Goal: Information Seeking & Learning: Find specific fact

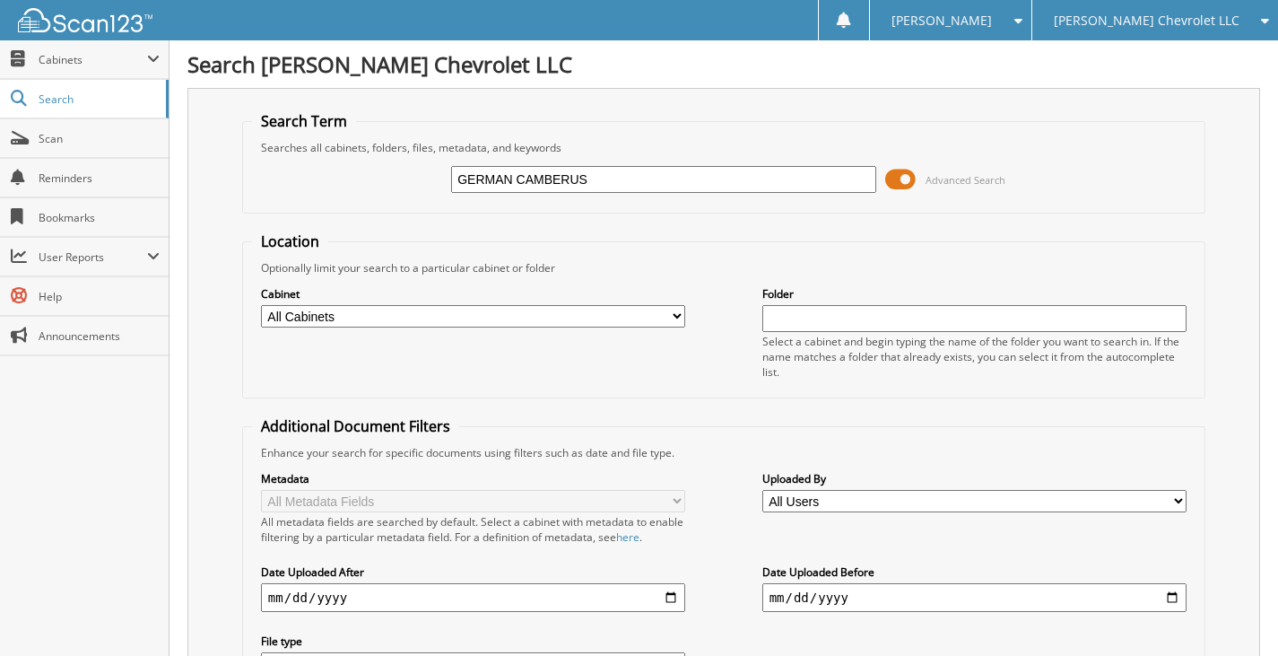
type input "GERMAN CAMBERUS"
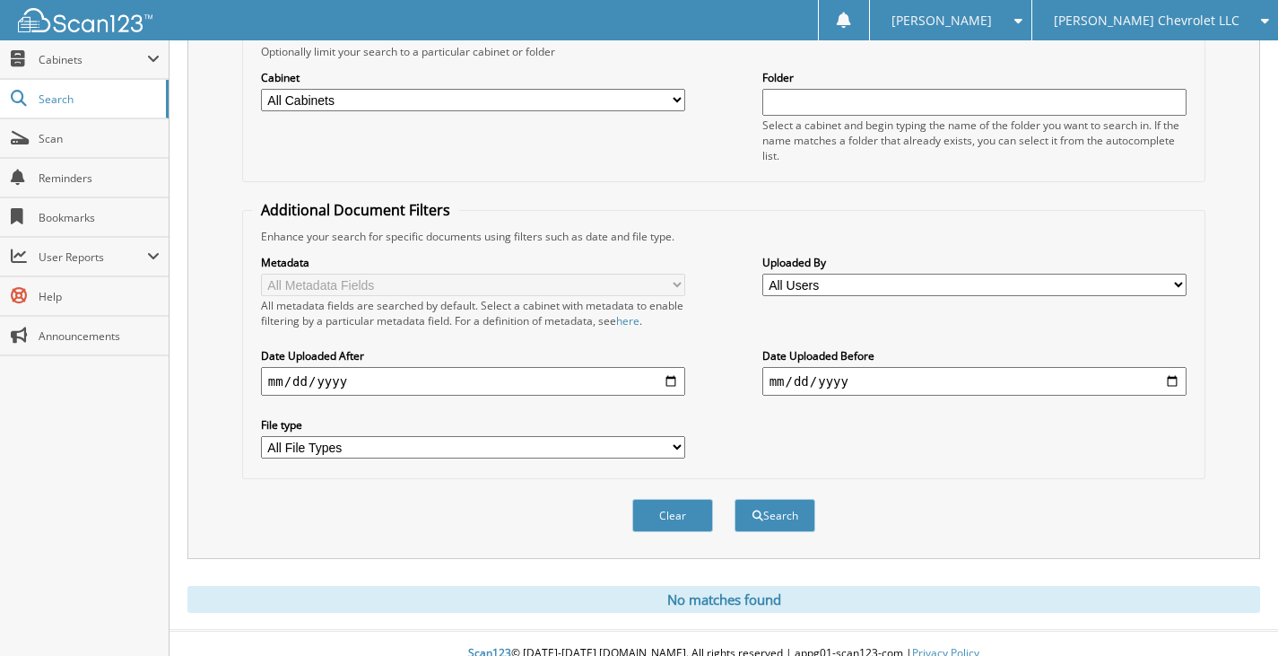
scroll to position [237, 0]
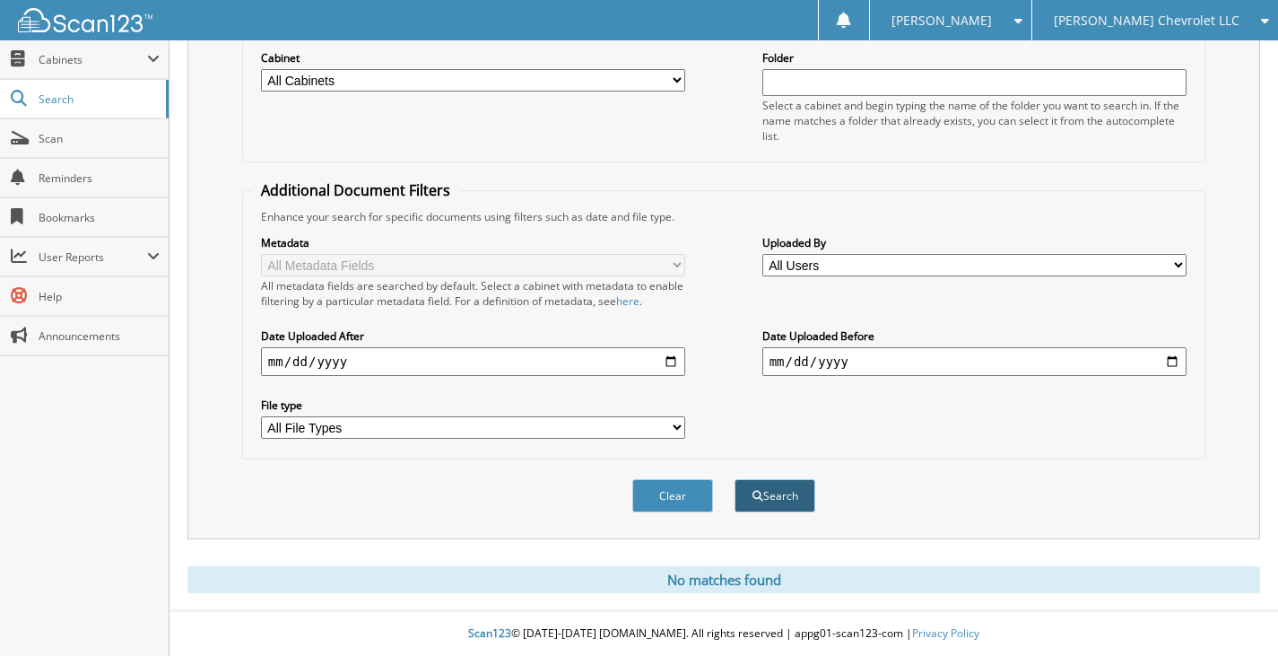
click at [763, 498] on button "Search" at bounding box center [775, 495] width 81 height 33
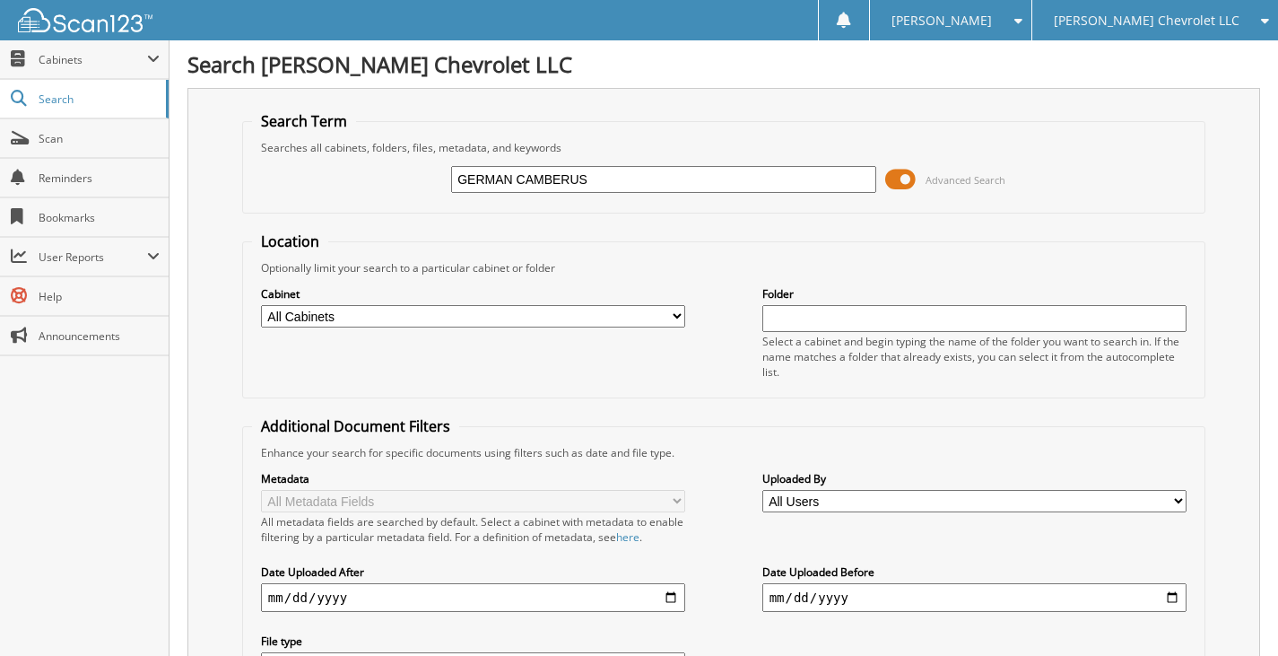
click at [514, 177] on input "GERMAN CAMBERUS" at bounding box center [663, 179] width 425 height 27
type input "CAMBERUS"
drag, startPoint x: 536, startPoint y: 180, endPoint x: 450, endPoint y: 179, distance: 85.2
click at [450, 179] on div "CAMBERUS Advanced Search" at bounding box center [724, 179] width 944 height 48
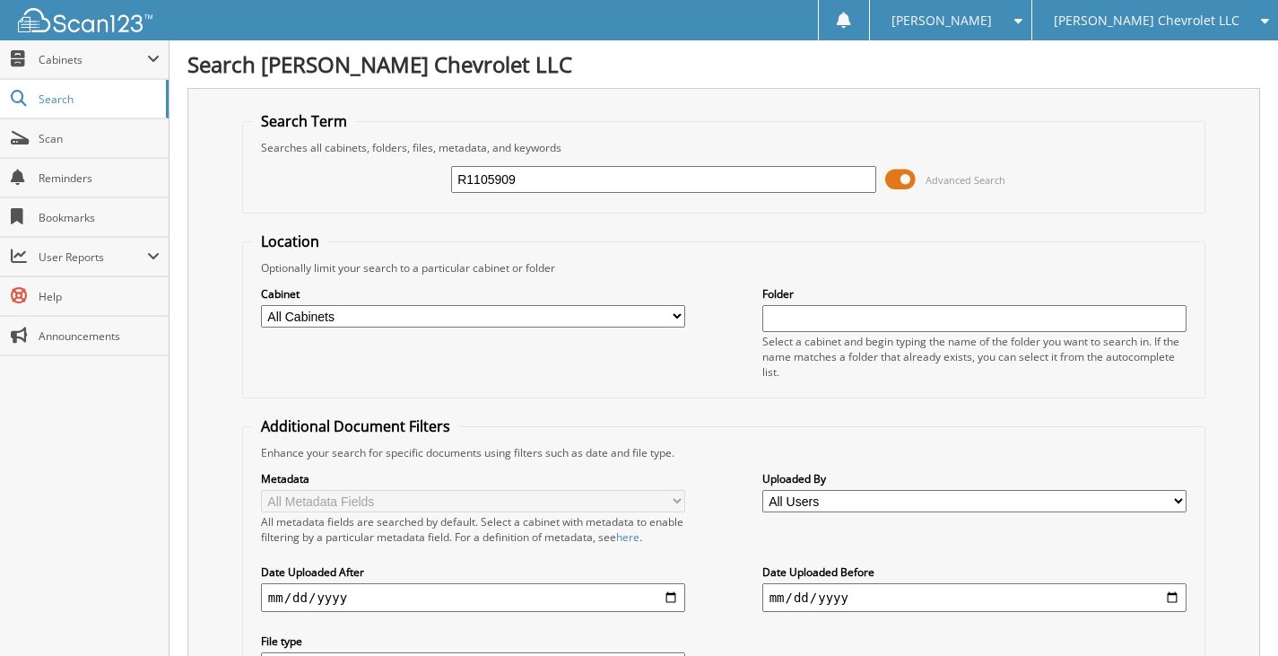
type input "R1105909"
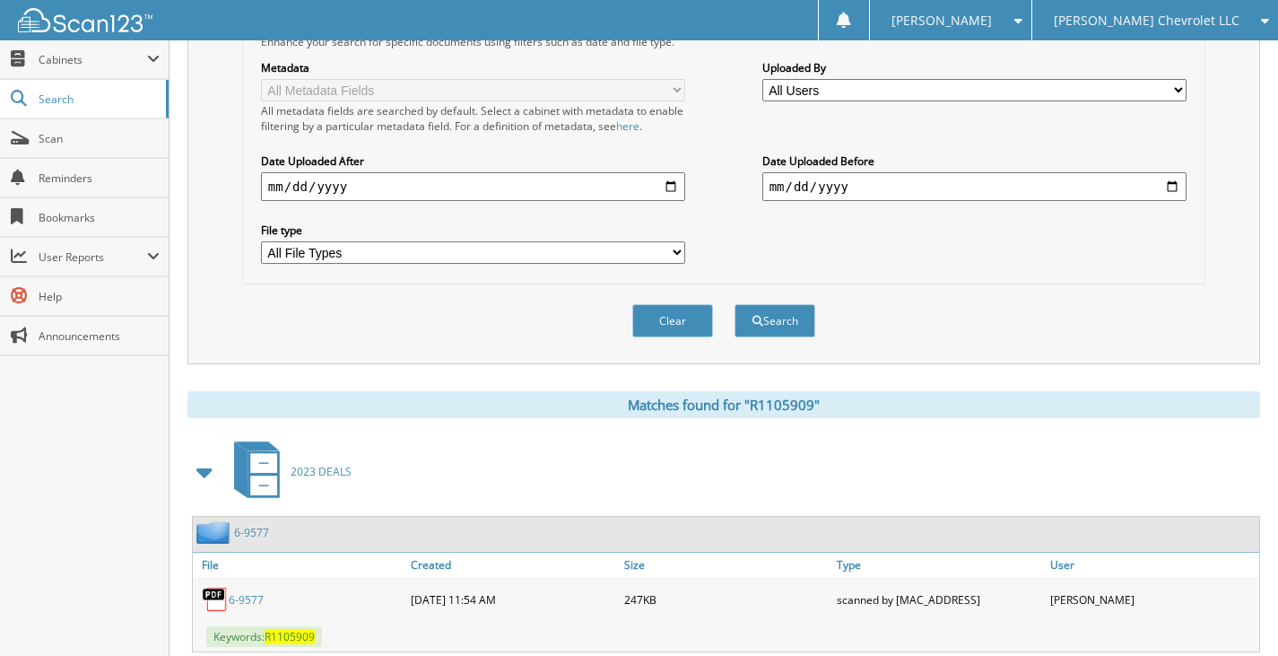
scroll to position [462, 0]
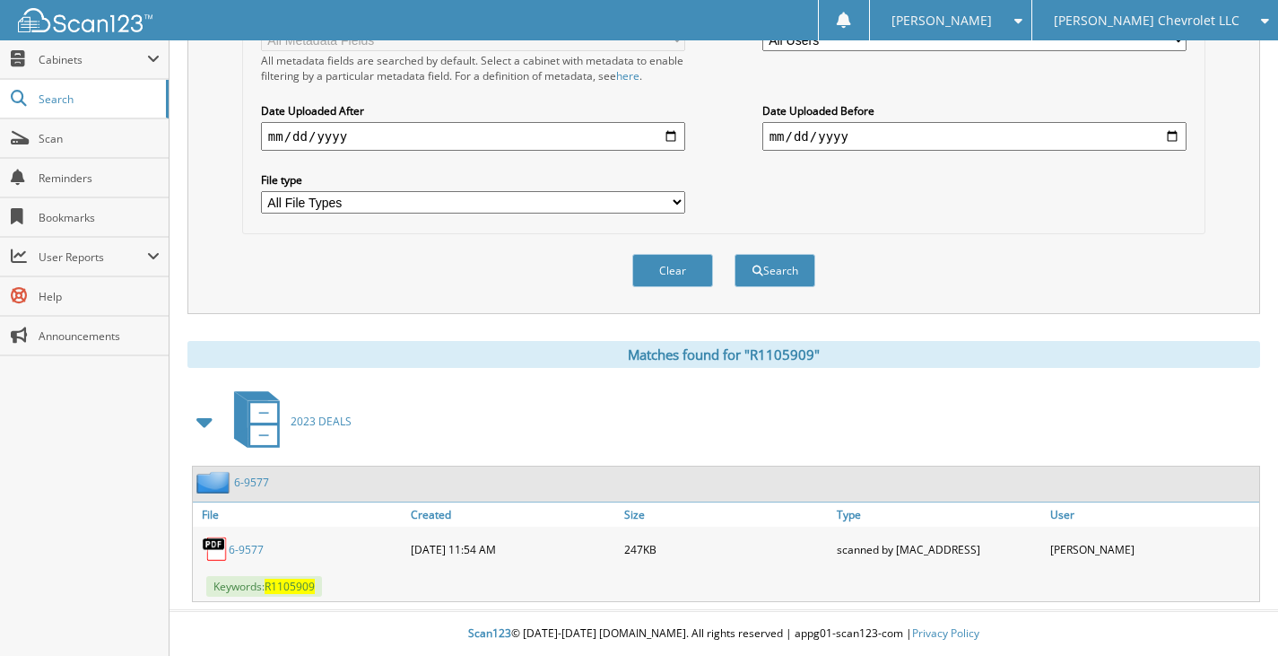
click at [251, 484] on link "6-9577" at bounding box center [251, 482] width 35 height 15
